Goal: Task Accomplishment & Management: Complete application form

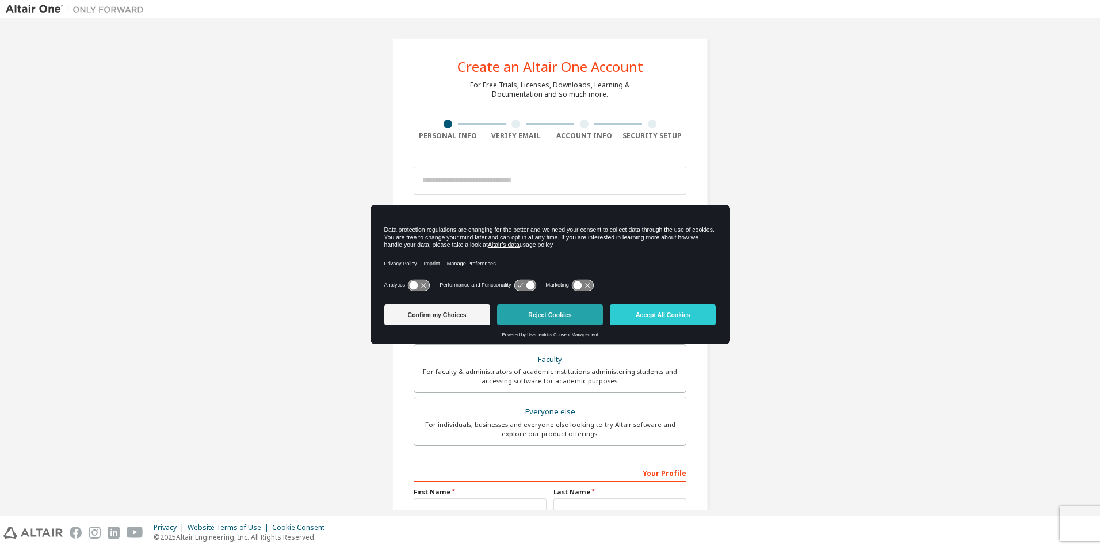
click at [514, 308] on button "Reject Cookies" at bounding box center [550, 314] width 106 height 21
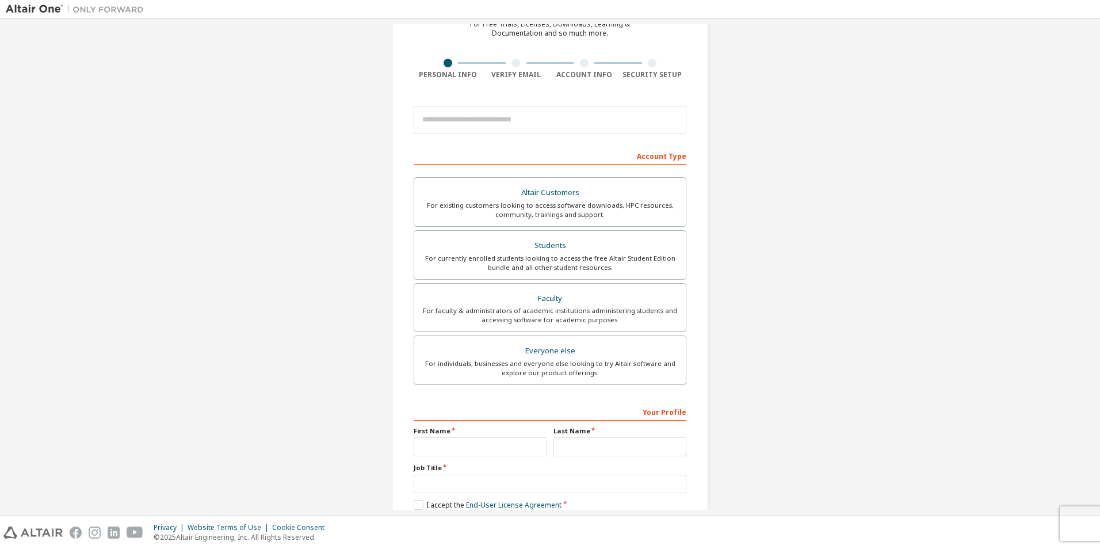
scroll to position [58, 0]
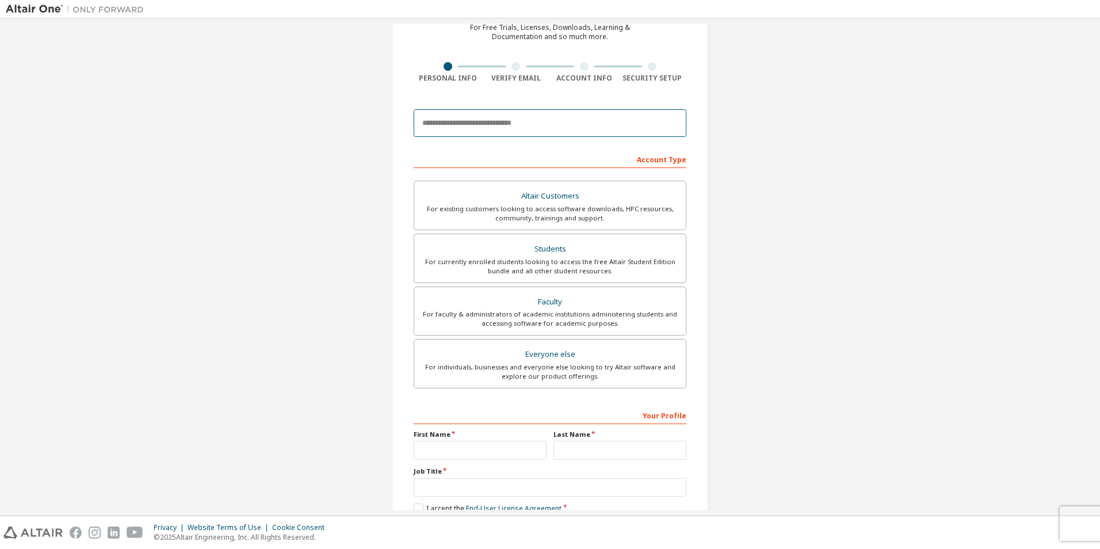
click at [505, 128] on input "email" at bounding box center [550, 123] width 273 height 28
type input "**********"
type input "**"
type input "*"
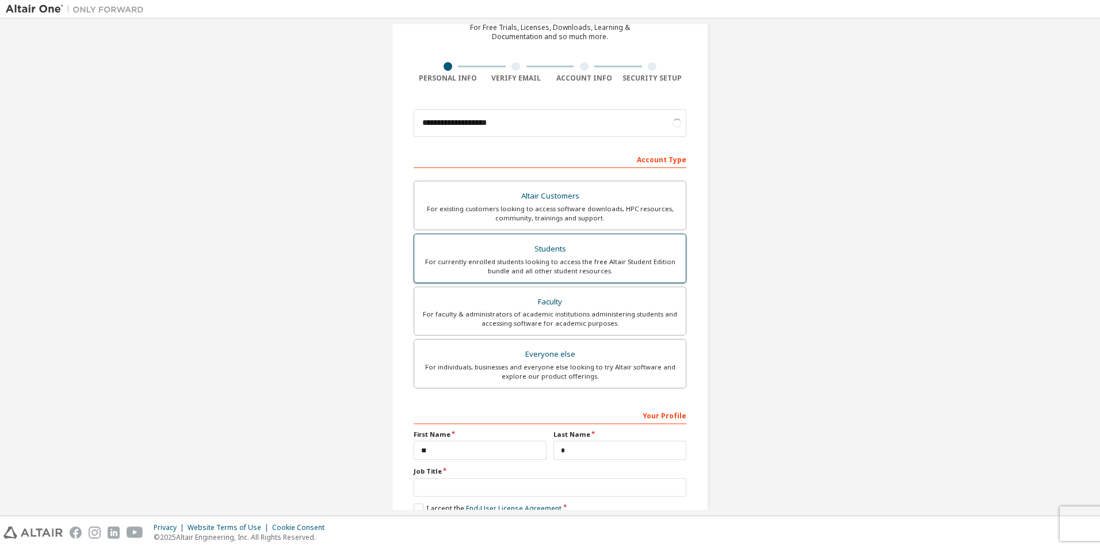
click at [555, 256] on div "Students" at bounding box center [550, 249] width 258 height 16
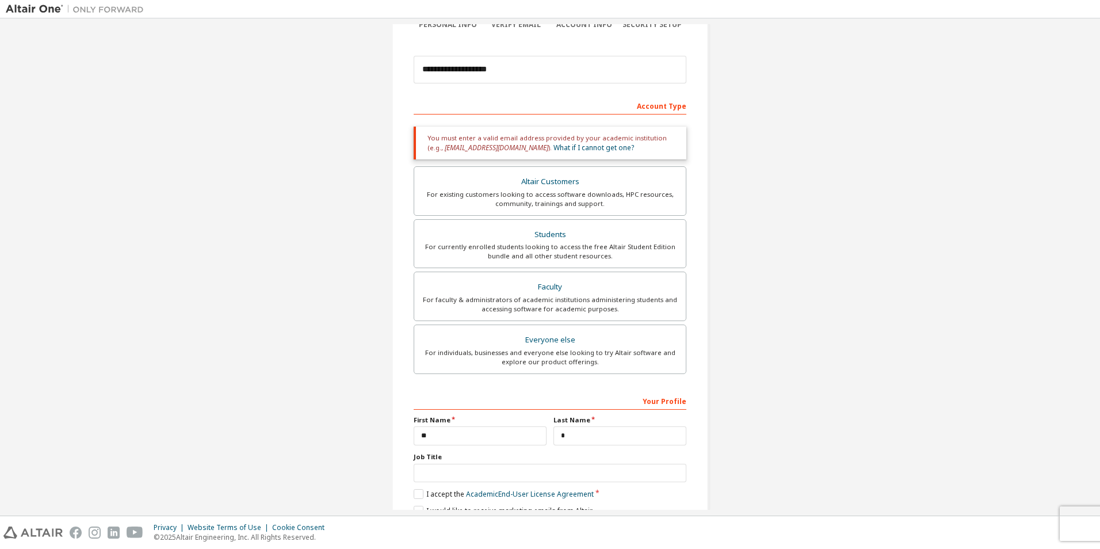
scroll to position [115, 0]
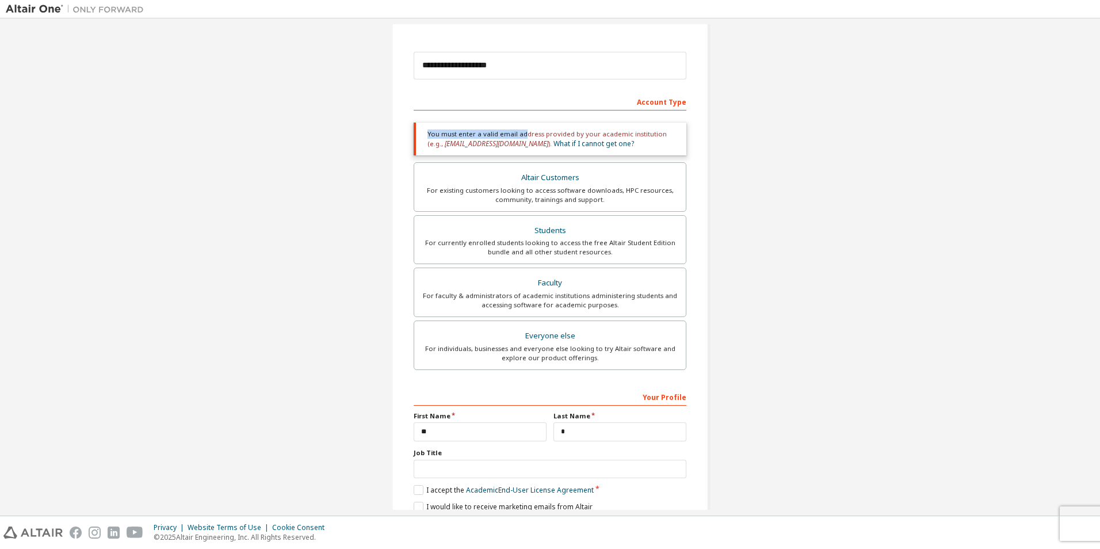
drag, startPoint x: 450, startPoint y: 133, endPoint x: 520, endPoint y: 135, distance: 70.2
click at [520, 135] on div "You must enter a valid email address provided by your academic institution (e.g…" at bounding box center [550, 139] width 273 height 33
drag, startPoint x: 539, startPoint y: 133, endPoint x: 620, endPoint y: 135, distance: 81.1
click at [620, 135] on div "You must enter a valid email address provided by your academic institution (e.g…" at bounding box center [550, 139] width 273 height 33
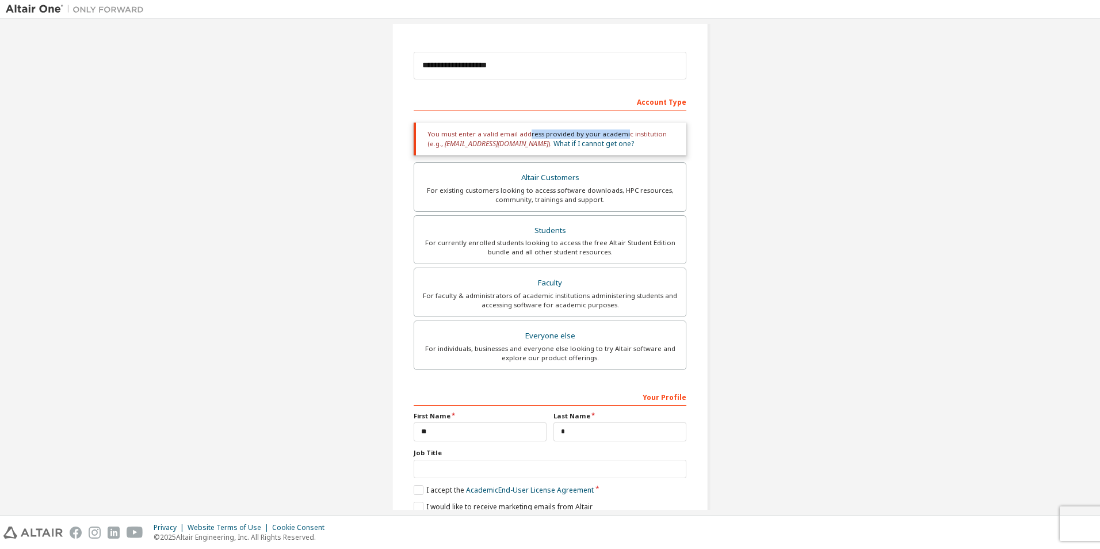
click at [620, 135] on div "You must enter a valid email address provided by your academic institution (e.g…" at bounding box center [550, 139] width 273 height 33
drag, startPoint x: 643, startPoint y: 135, endPoint x: 670, endPoint y: 135, distance: 26.5
click at [670, 135] on div "You must enter a valid email address provided by your academic institution (e.g…" at bounding box center [550, 139] width 273 height 33
drag, startPoint x: 644, startPoint y: 134, endPoint x: 659, endPoint y: 132, distance: 15.1
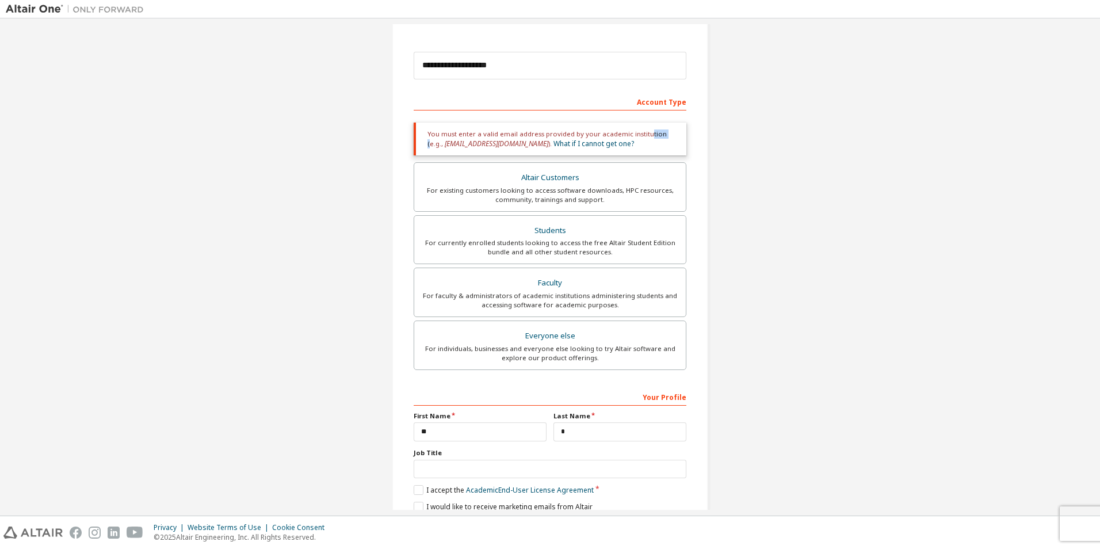
click at [659, 132] on div "You must enter a valid email address provided by your academic institution (e.g…" at bounding box center [550, 139] width 273 height 33
drag, startPoint x: 508, startPoint y: 67, endPoint x: 349, endPoint y: 59, distance: 159.6
click at [349, 59] on div "**********" at bounding box center [550, 233] width 1089 height 648
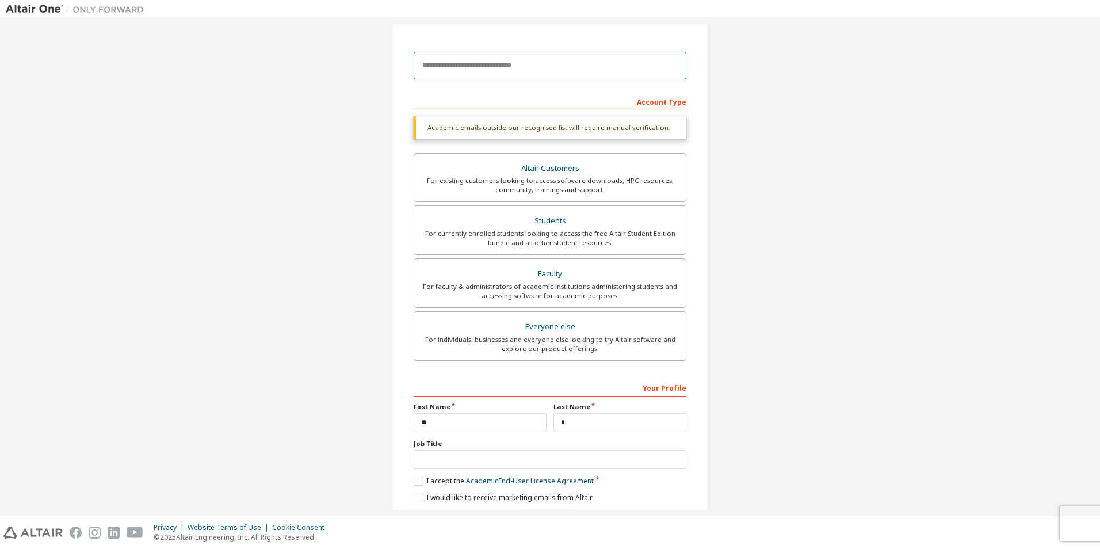
click at [482, 75] on input "email" at bounding box center [550, 66] width 273 height 28
paste input "**********"
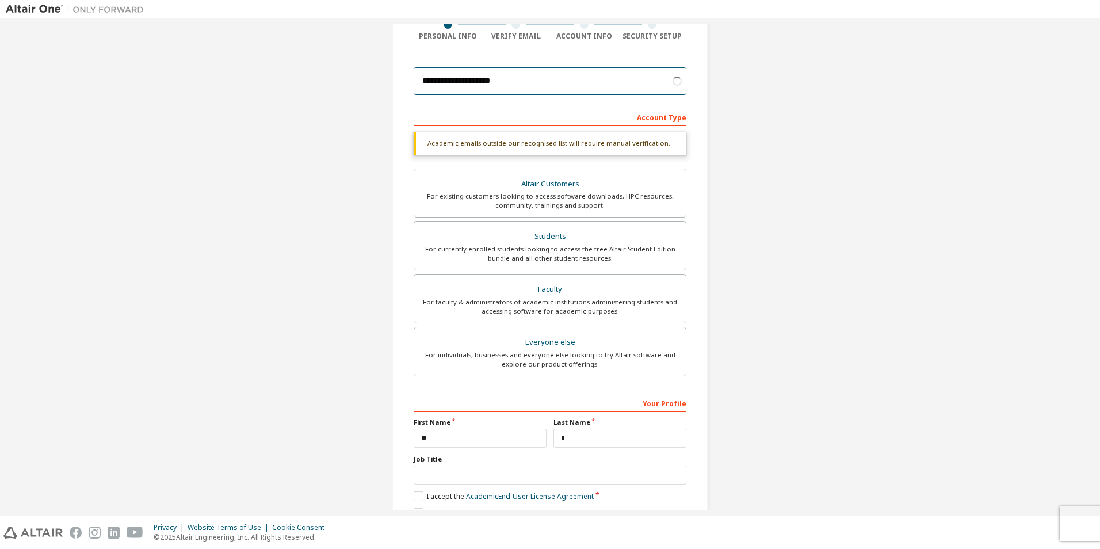
scroll to position [96, 0]
click at [423, 86] on input "**********" at bounding box center [550, 85] width 273 height 28
type input "**********"
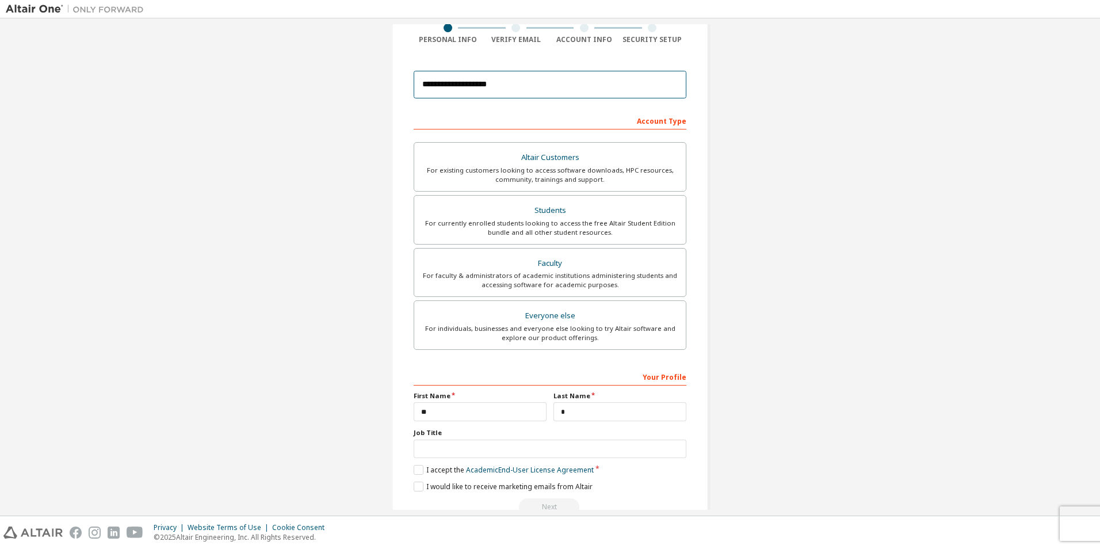
click at [523, 71] on input "**********" at bounding box center [550, 85] width 273 height 28
click at [522, 79] on input "**********" at bounding box center [550, 85] width 273 height 28
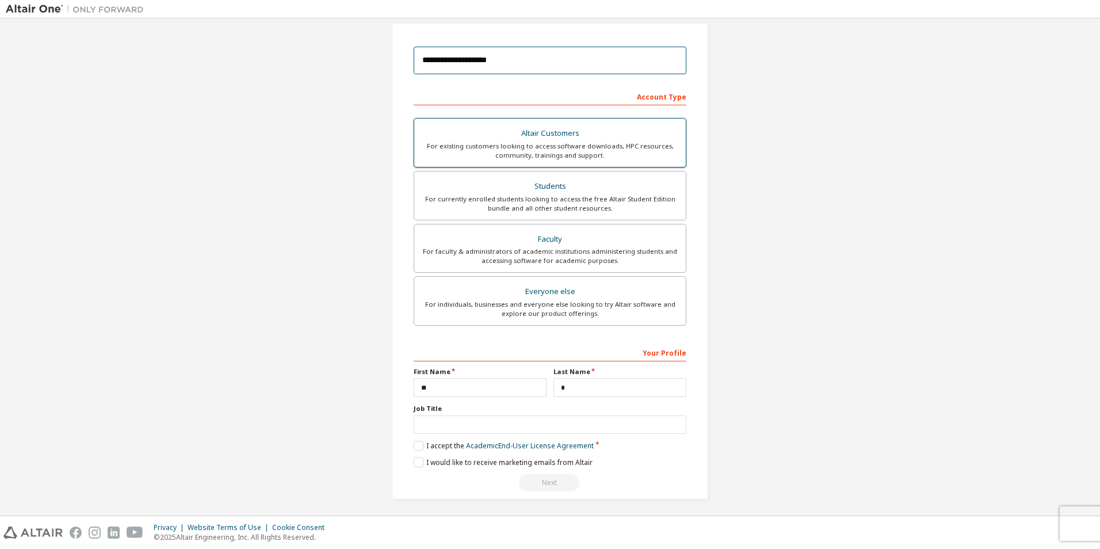
scroll to position [124, 0]
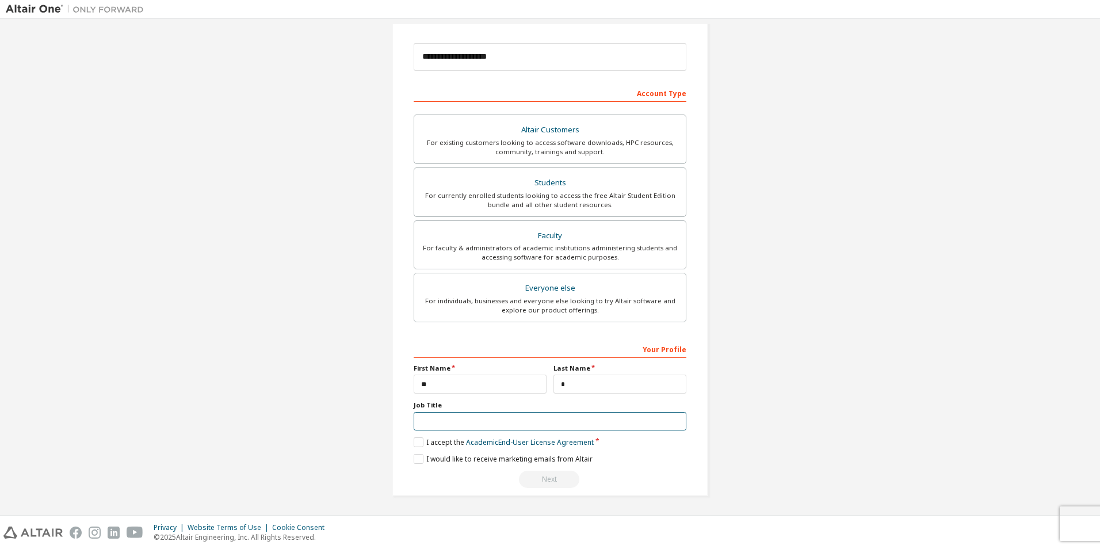
click at [439, 423] on input "text" at bounding box center [550, 421] width 273 height 19
click at [455, 420] on input "text" at bounding box center [550, 421] width 273 height 19
type input "*"
type input "*******"
click at [416, 441] on label "I accept the Academic End-User License Agreement" at bounding box center [504, 442] width 180 height 10
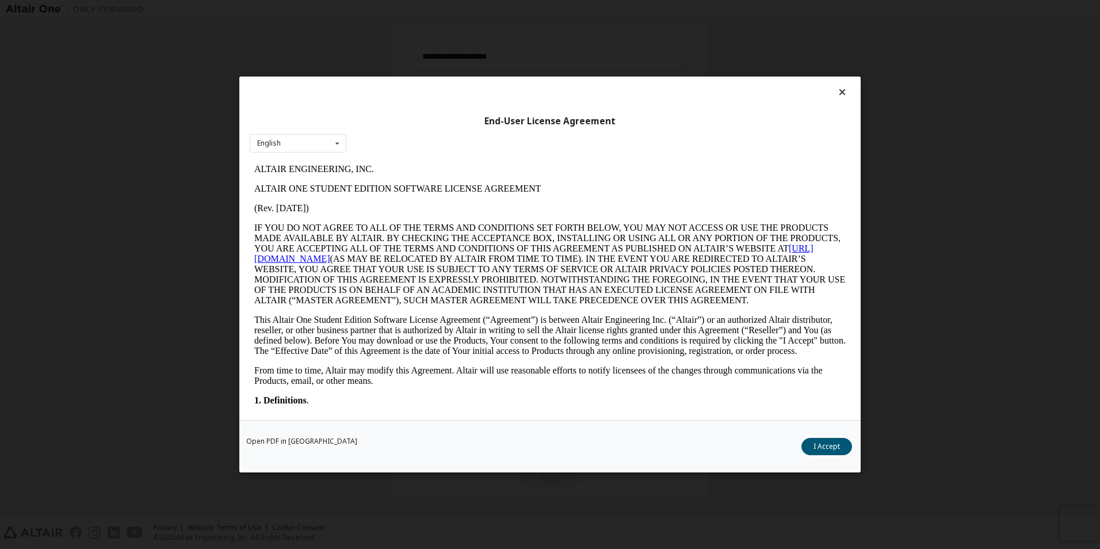
scroll to position [0, 0]
click at [827, 436] on div "Open PDF in New Tab I Accept" at bounding box center [549, 446] width 621 height 52
click at [827, 440] on button "I Accept" at bounding box center [827, 446] width 51 height 17
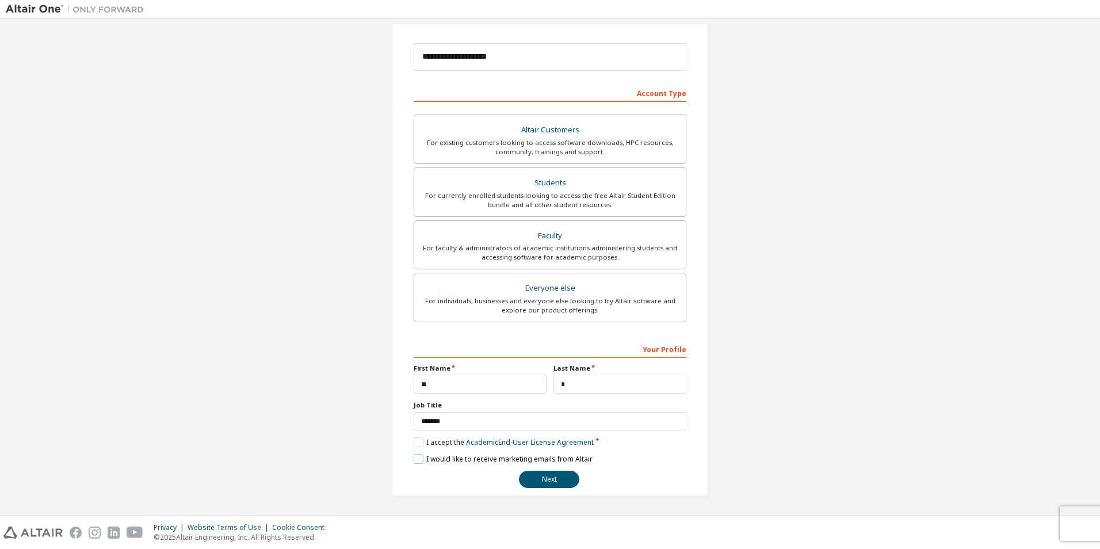
drag, startPoint x: 493, startPoint y: 457, endPoint x: 567, endPoint y: 457, distance: 73.7
click at [567, 457] on label "I would like to receive marketing emails from Altair" at bounding box center [503, 459] width 179 height 10
click at [563, 478] on button "Next" at bounding box center [549, 479] width 60 height 17
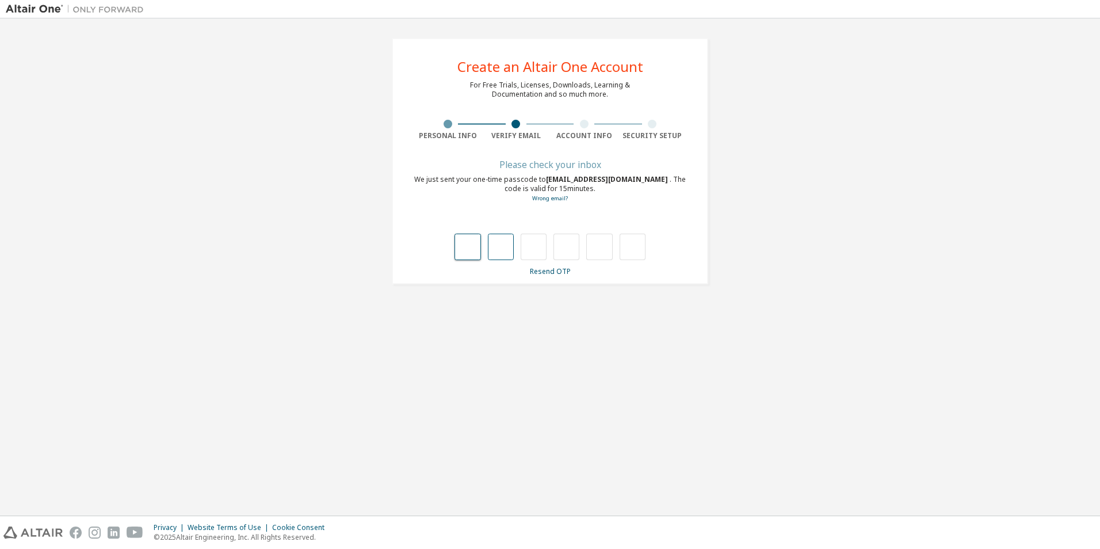
type input "*"
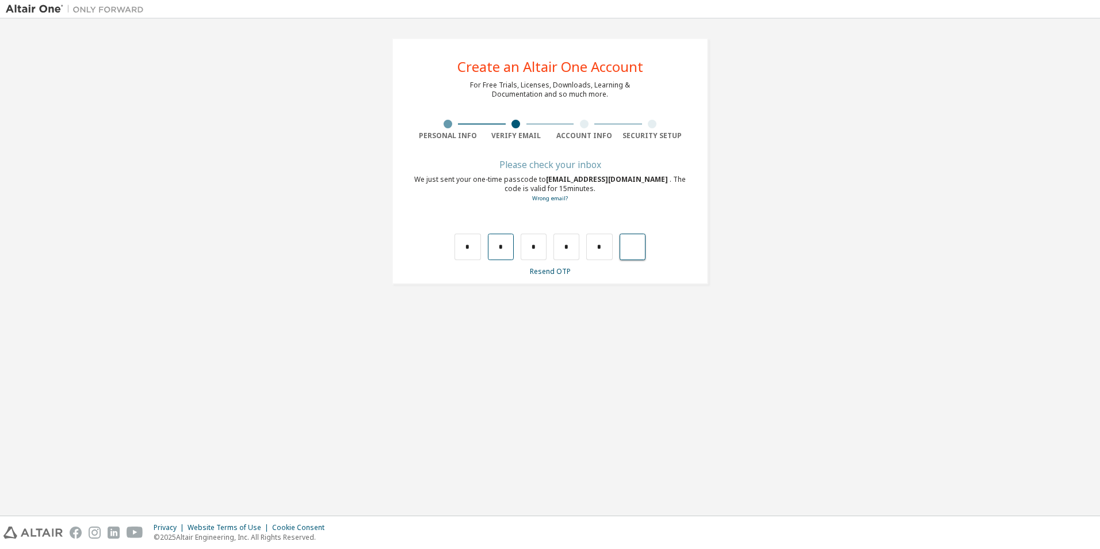
type input "*"
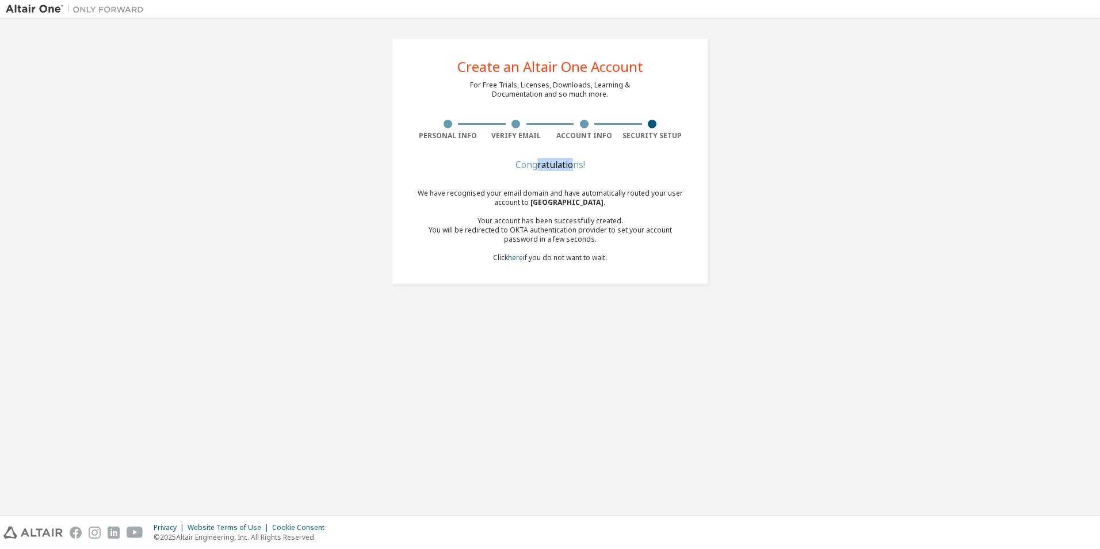
drag, startPoint x: 537, startPoint y: 158, endPoint x: 577, endPoint y: 158, distance: 39.1
click at [577, 158] on div "Create an Altair One Account For Free Trials, Licenses, Downloads, Learning & D…" at bounding box center [550, 161] width 316 height 246
click at [578, 158] on div "Create an Altair One Account For Free Trials, Licenses, Downloads, Learning & D…" at bounding box center [550, 161] width 316 height 246
drag, startPoint x: 520, startPoint y: 161, endPoint x: 586, endPoint y: 155, distance: 66.4
click at [585, 155] on div "Create an Altair One Account For Free Trials, Licenses, Downloads, Learning & D…" at bounding box center [550, 161] width 316 height 246
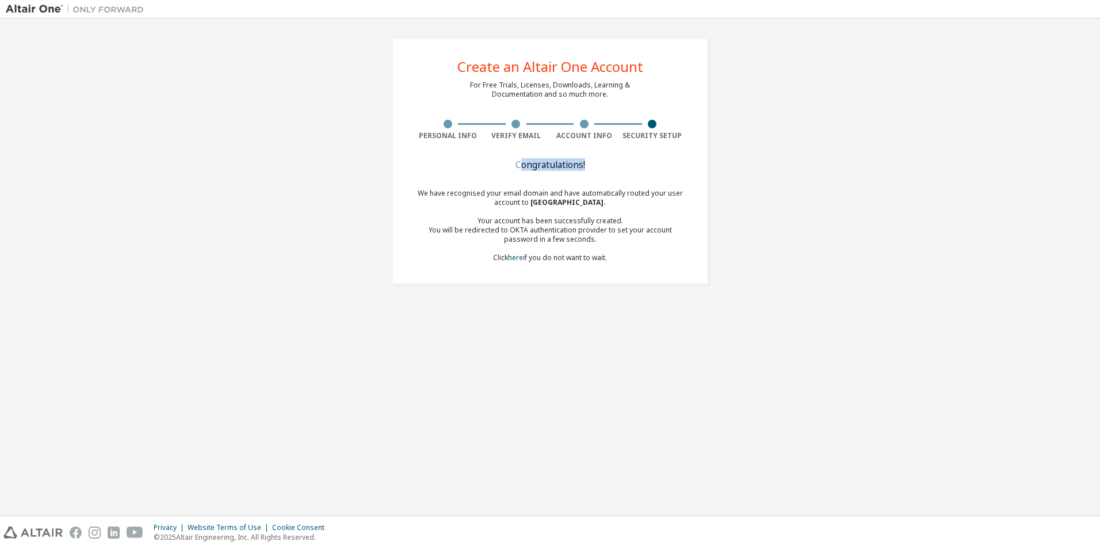
drag, startPoint x: 586, startPoint y: 155, endPoint x: 599, endPoint y: 153, distance: 13.4
click at [599, 153] on div "Create an Altair One Account For Free Trials, Licenses, Downloads, Learning & D…" at bounding box center [550, 161] width 316 height 246
